Goal: Feedback & Contribution: Contribute content

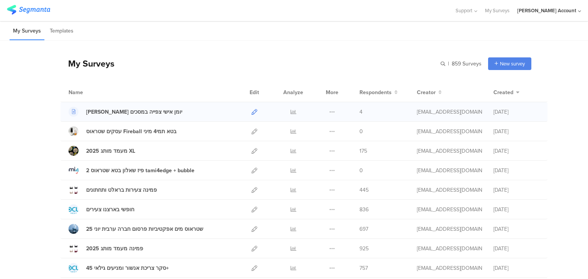
click at [252, 111] on icon at bounding box center [255, 112] width 6 height 6
click at [291, 112] on icon at bounding box center [294, 112] width 6 height 6
click at [248, 111] on div at bounding box center [254, 111] width 16 height 19
click at [252, 112] on icon at bounding box center [255, 112] width 6 height 6
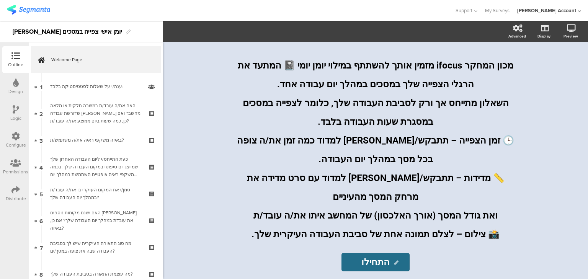
click at [12, 170] on div "Permissions" at bounding box center [15, 172] width 25 height 7
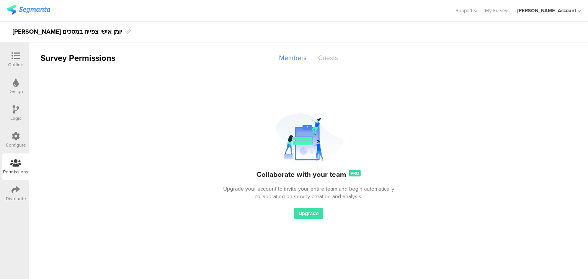
click at [326, 59] on div "Guests" at bounding box center [328, 57] width 31 height 13
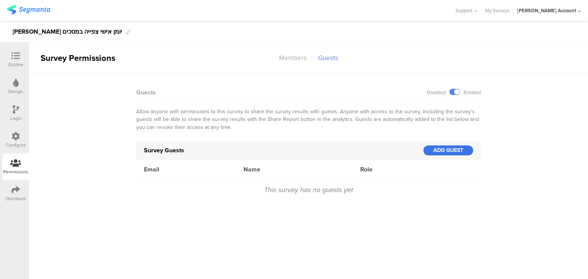
click at [440, 150] on div "ADD GUEST" at bounding box center [449, 151] width 50 height 10
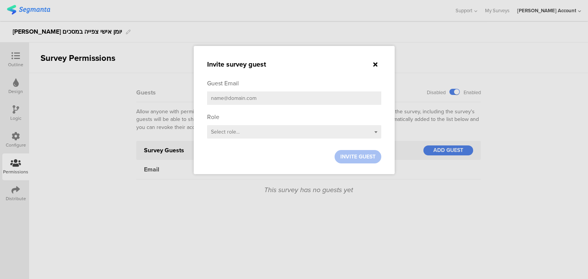
click at [264, 99] on input "email" at bounding box center [294, 98] width 174 height 13
type input "ג"
type input "danaklinger@gmail.com"
click at [228, 133] on span "Select role..." at bounding box center [225, 132] width 29 height 8
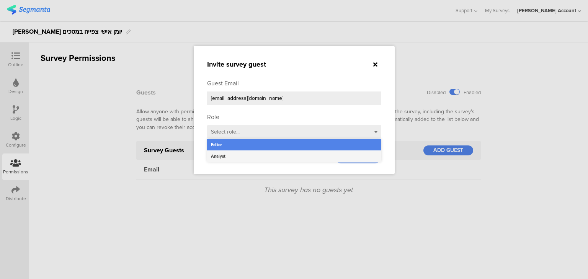
click at [224, 155] on div "Analyst" at bounding box center [294, 156] width 174 height 11
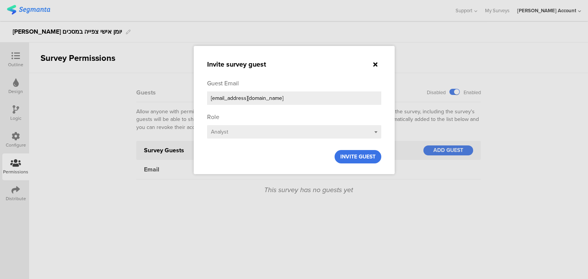
click at [345, 157] on span "INVITE GUEST" at bounding box center [357, 157] width 35 height 8
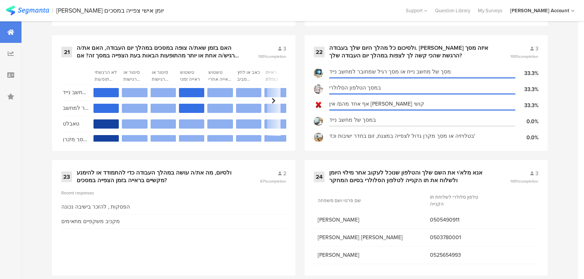
scroll to position [1595, 0]
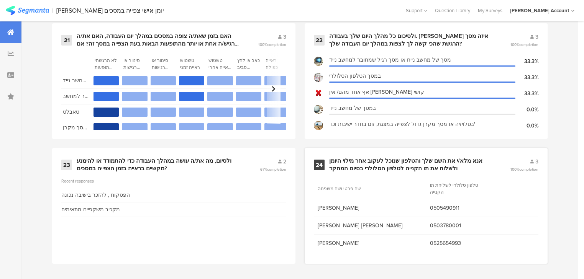
click at [357, 161] on div "אנא מלא/י את השם שלך והטלפון שנוכל לעקוב אחר מילוי היומן ולשלוח את תו הקנייה לט…" at bounding box center [410, 164] width 163 height 15
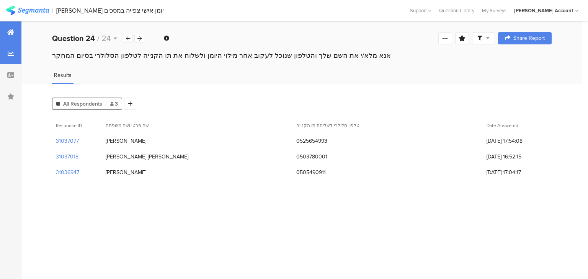
click at [11, 32] on icon at bounding box center [10, 32] width 7 height 6
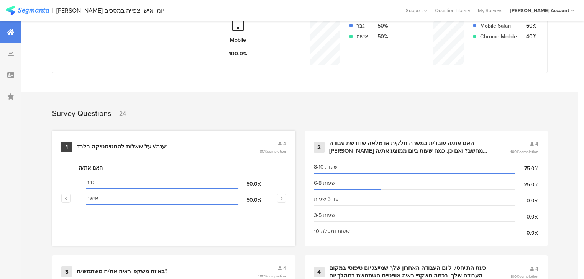
scroll to position [245, 0]
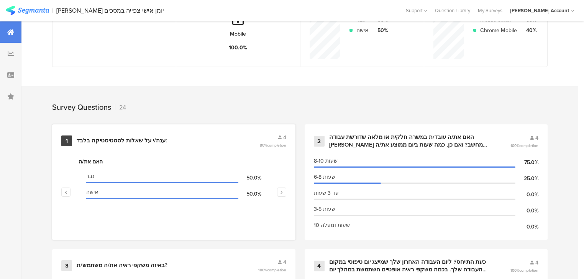
click at [141, 139] on div "ענה/י על שאלות לסטטיסטיקה בלבד:" at bounding box center [122, 141] width 90 height 8
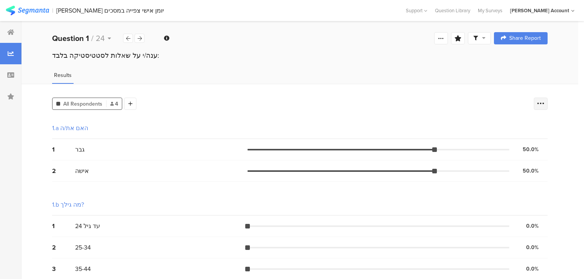
click at [544, 102] on icon at bounding box center [541, 104] width 8 height 8
click at [541, 139] on span at bounding box center [539, 141] width 11 height 6
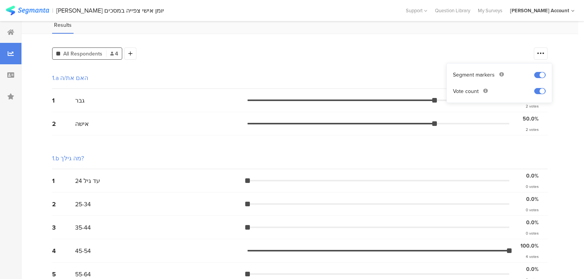
scroll to position [61, 0]
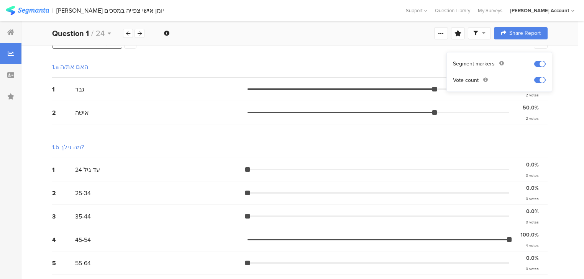
click at [19, 146] on div at bounding box center [10, 144] width 21 height 368
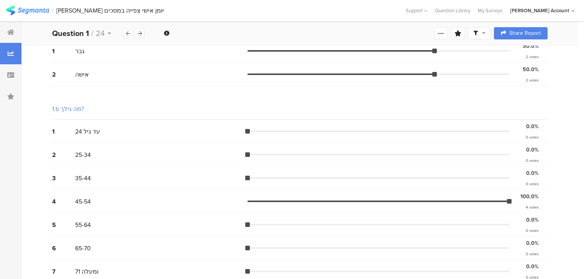
scroll to position [0, 0]
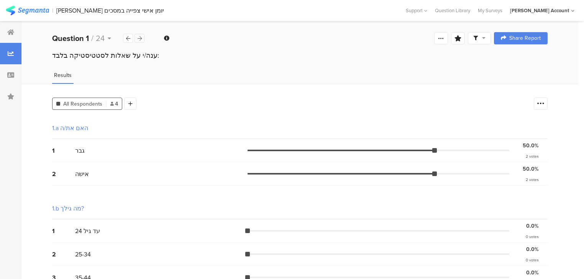
click at [140, 39] on icon at bounding box center [139, 38] width 4 height 5
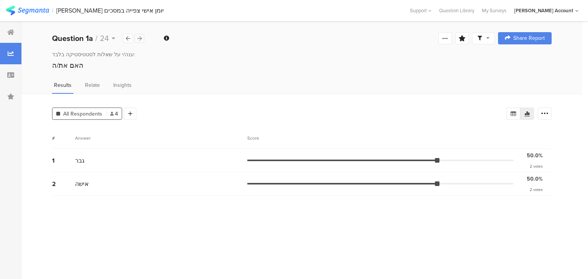
click at [140, 39] on icon at bounding box center [139, 38] width 4 height 5
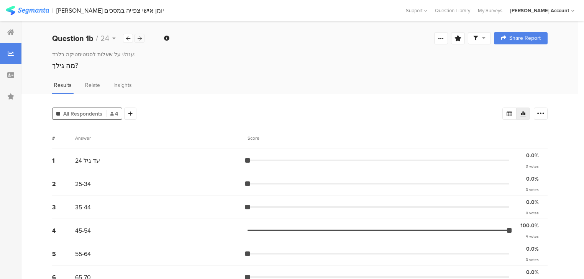
click at [140, 39] on icon at bounding box center [139, 38] width 4 height 5
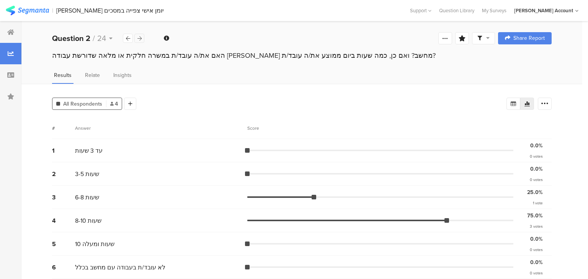
click at [140, 39] on icon at bounding box center [139, 38] width 4 height 5
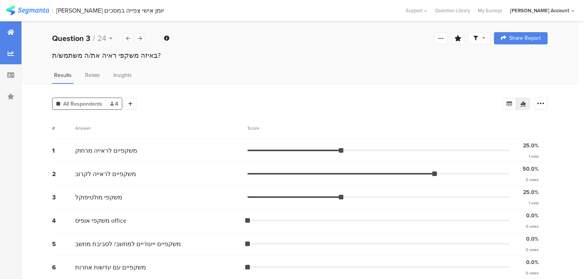
click at [6, 29] on div at bounding box center [10, 31] width 21 height 21
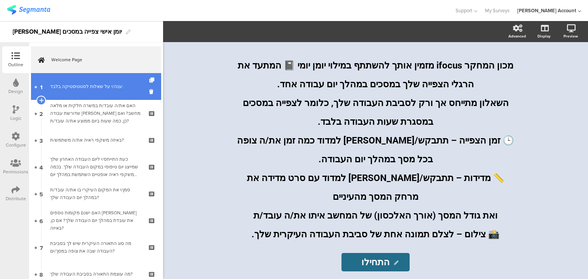
click at [66, 86] on div "ענה/י על שאלות לסטטיסטיקה בלבד:" at bounding box center [96, 87] width 92 height 8
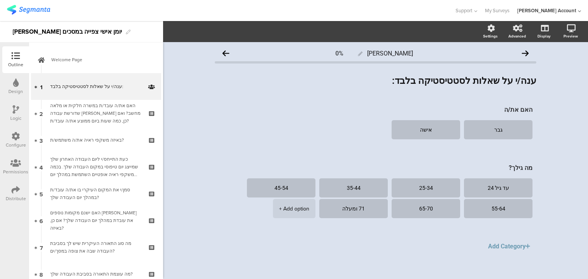
click at [15, 113] on icon at bounding box center [16, 109] width 7 height 8
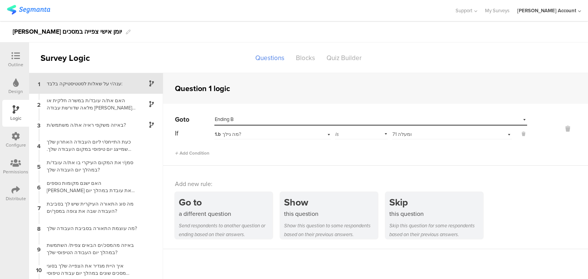
click at [18, 55] on icon at bounding box center [15, 56] width 8 height 8
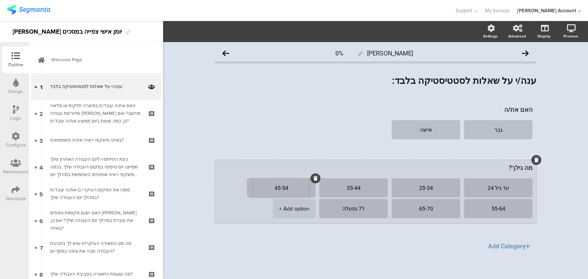
click at [286, 187] on textarea "45-54" at bounding box center [281, 188] width 56 height 6
type textarea "45-49"
click at [492, 209] on textarea "55-64" at bounding box center [498, 209] width 56 height 6
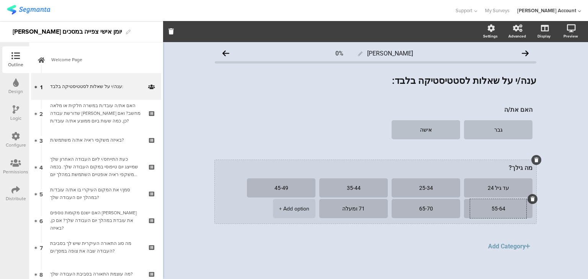
click at [492, 209] on textarea "55-64" at bounding box center [498, 209] width 56 height 6
click at [492, 209] on textarea "5054=" at bounding box center [498, 209] width 56 height 6
type textarea "50-54"
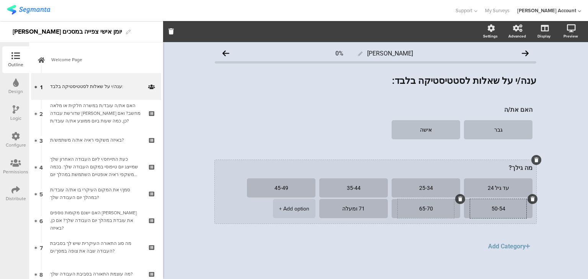
click at [426, 207] on textarea "65-70" at bounding box center [426, 209] width 56 height 6
click at [424, 207] on textarea "65-70" at bounding box center [426, 209] width 56 height 6
click at [421, 208] on textarea "65-70" at bounding box center [426, 209] width 56 height 6
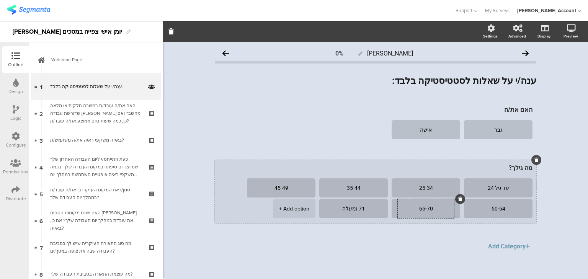
click at [421, 208] on textarea "65-70" at bounding box center [426, 209] width 56 height 6
type textarea "55-59"
click at [355, 208] on textarea "71 ומעלה" at bounding box center [354, 209] width 56 height 6
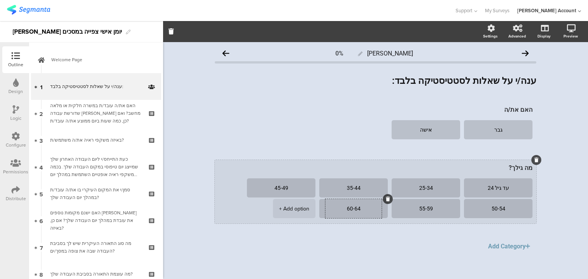
click at [296, 207] on div "+ Add option" at bounding box center [294, 208] width 30 height 19
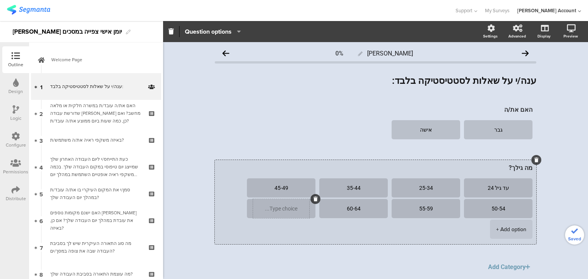
type textarea "60-64"
click at [293, 209] on textarea at bounding box center [281, 209] width 56 height 6
click at [505, 228] on div "+ Add option" at bounding box center [511, 229] width 30 height 19
type textarea "65-69"
click at [498, 229] on textarea at bounding box center [498, 230] width 56 height 6
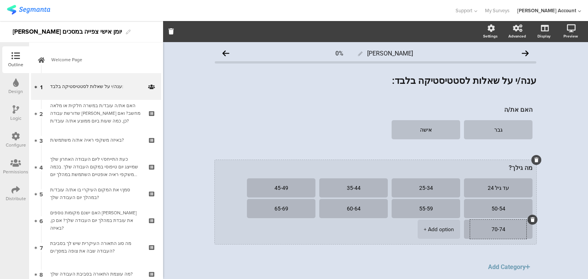
click at [437, 234] on div "+ Add option" at bounding box center [439, 229] width 30 height 19
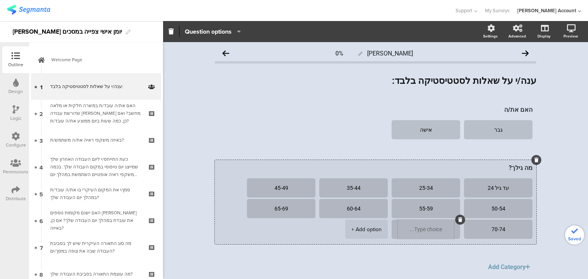
type textarea "70-74"
click at [430, 229] on textarea at bounding box center [426, 230] width 56 height 6
drag, startPoint x: 444, startPoint y: 222, endPoint x: 378, endPoint y: 180, distance: 78.0
type textarea "30-34"
click at [429, 188] on textarea "25-34" at bounding box center [426, 188] width 56 height 6
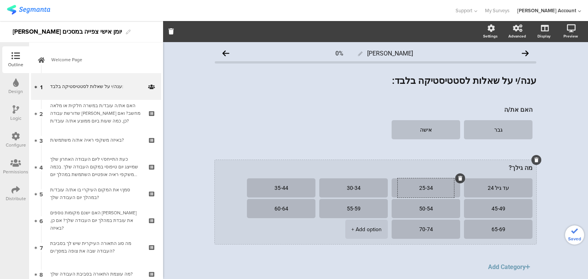
click at [429, 188] on textarea "25-34" at bounding box center [426, 188] width 56 height 6
click at [365, 233] on div "+ Add option" at bounding box center [367, 229] width 30 height 19
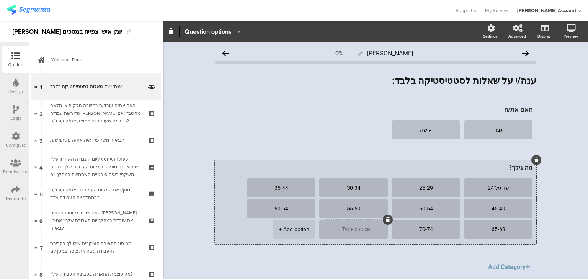
type textarea "25-29"
click at [355, 231] on textarea at bounding box center [354, 230] width 56 height 6
type textarea "40-44"
drag, startPoint x: 285, startPoint y: 188, endPoint x: 290, endPoint y: 188, distance: 4.6
click at [290, 188] on textarea "35-44" at bounding box center [281, 188] width 56 height 6
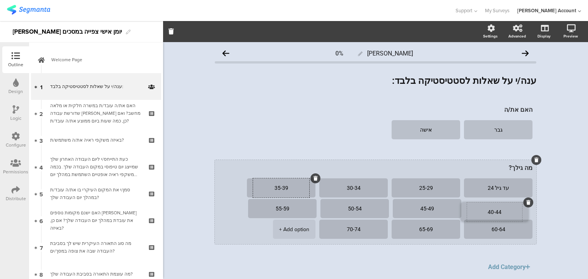
drag, startPoint x: 356, startPoint y: 224, endPoint x: 494, endPoint y: 206, distance: 139.4
type textarea "35-39"
click at [489, 187] on textarea "עד גיל 24" at bounding box center [498, 188] width 56 height 6
click at [482, 187] on textarea "עד גיל 25" at bounding box center [498, 188] width 56 height 6
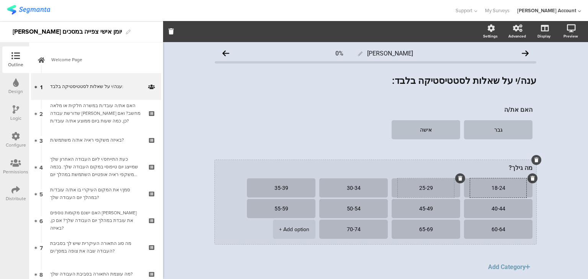
type textarea "18-24"
click at [410, 190] on textarea "25-29" at bounding box center [426, 188] width 56 height 6
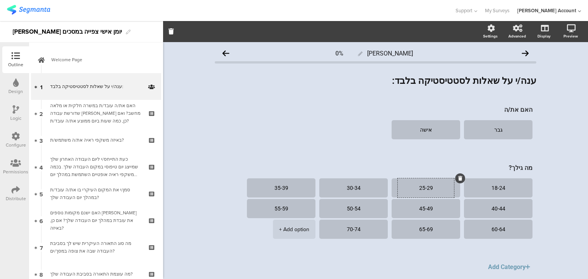
click at [13, 108] on icon at bounding box center [16, 109] width 7 height 8
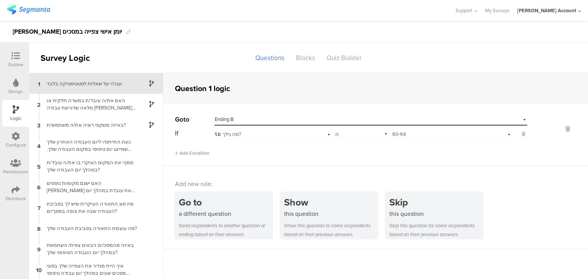
click at [424, 134] on div "Select answer... 60-64" at bounding box center [442, 134] width 99 height 7
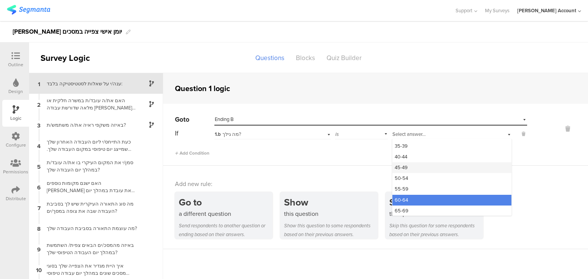
scroll to position [42, 0]
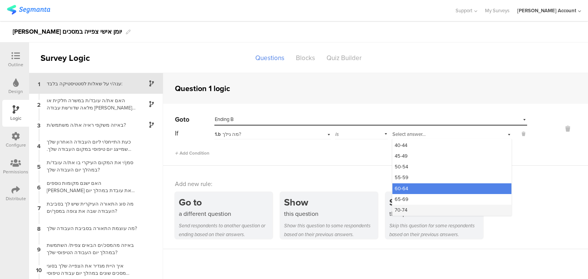
click at [405, 210] on div "70-74" at bounding box center [452, 210] width 119 height 11
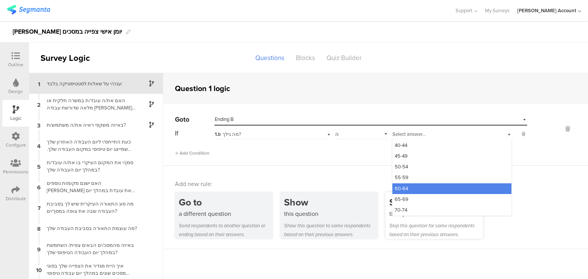
scroll to position [0, 0]
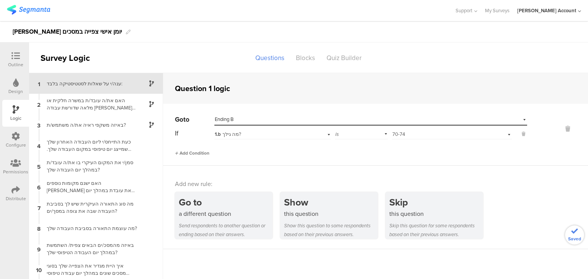
click at [203, 152] on span "Add Condition" at bounding box center [192, 153] width 34 height 7
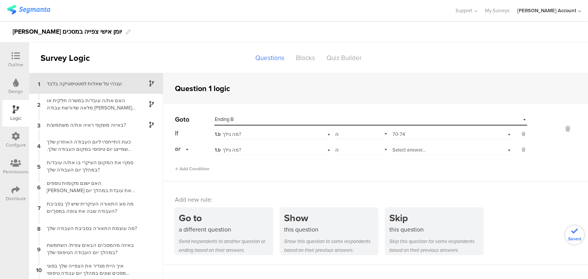
click at [404, 150] on span "Select answer..." at bounding box center [409, 149] width 33 height 7
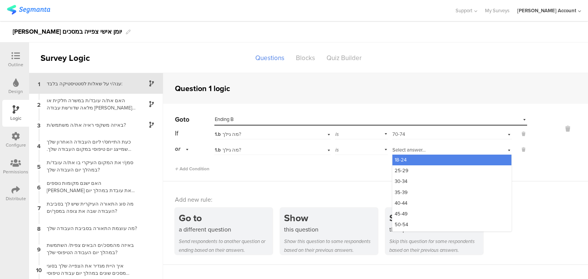
click at [412, 158] on div "18-24" at bounding box center [452, 160] width 119 height 11
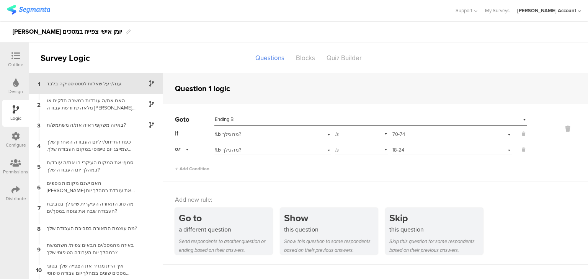
click at [15, 54] on icon at bounding box center [15, 56] width 8 height 8
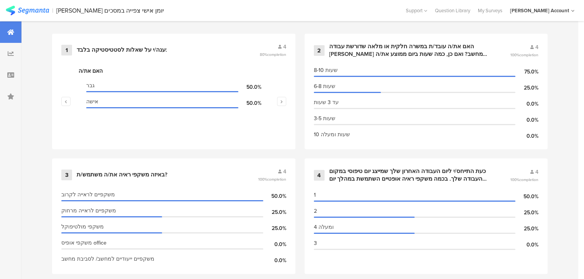
scroll to position [337, 0]
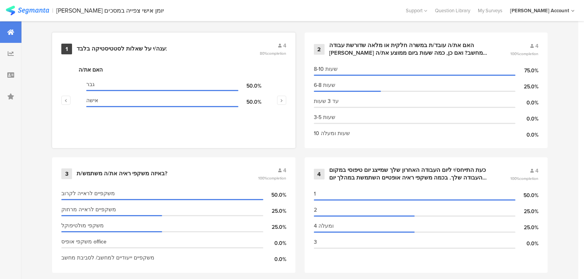
click at [90, 49] on div "ענה/י על שאלות לסטטיסטיקה בלבד:" at bounding box center [122, 49] width 90 height 8
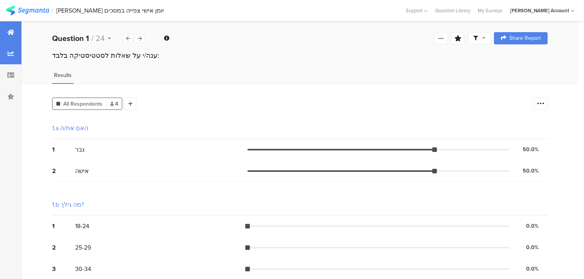
click at [2, 27] on div at bounding box center [10, 31] width 21 height 21
